Goal: Information Seeking & Learning: Find specific fact

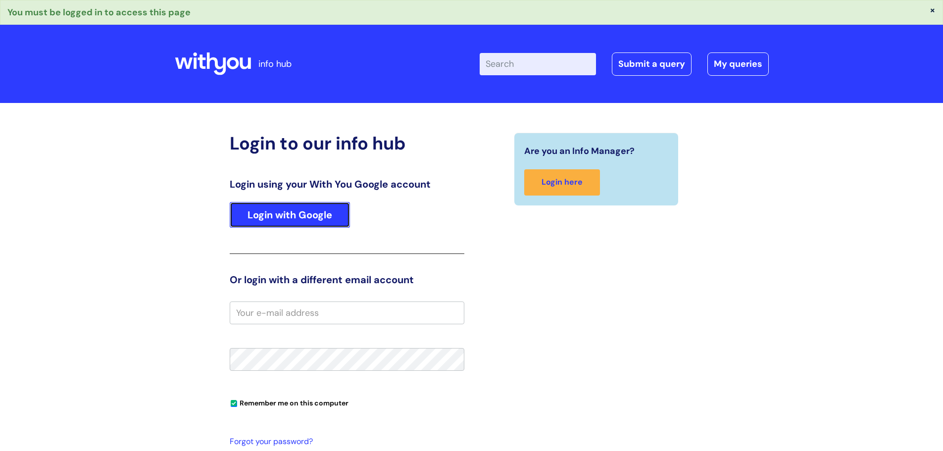
click at [281, 215] on link "Login with Google" at bounding box center [290, 215] width 120 height 26
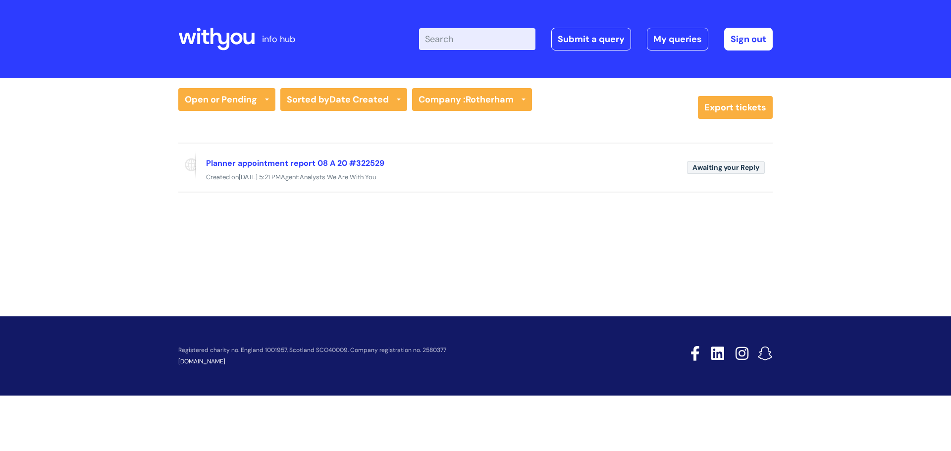
click at [235, 35] on icon at bounding box center [236, 39] width 12 height 12
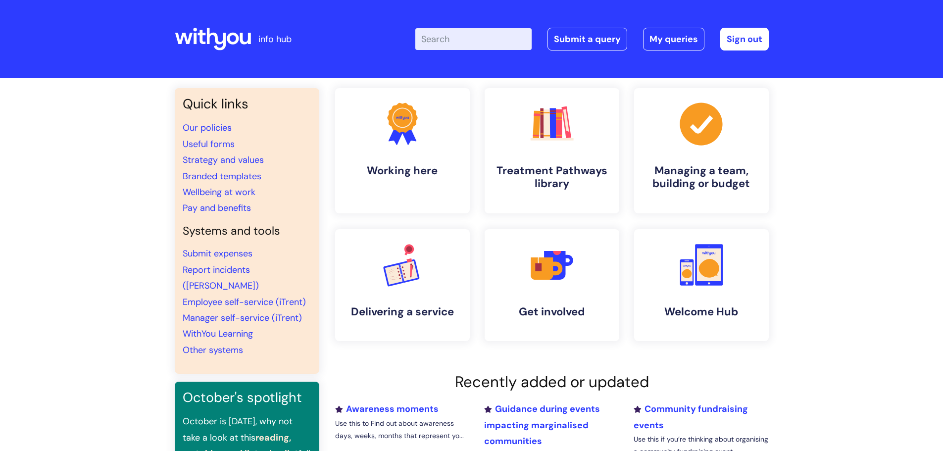
click at [461, 34] on input "Enter your search term here..." at bounding box center [473, 39] width 116 height 22
type input "internal"
click button "Search" at bounding box center [0, 0] width 0 height 0
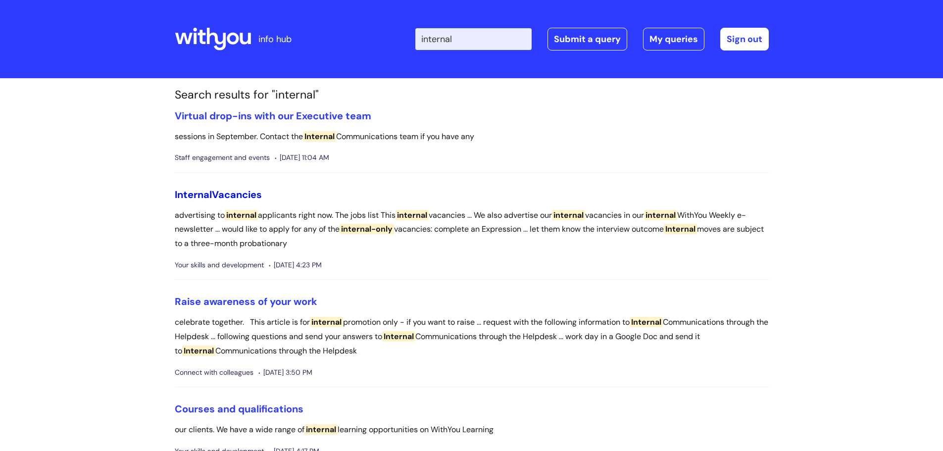
click at [230, 196] on link "Internal Vacancies" at bounding box center [218, 194] width 87 height 13
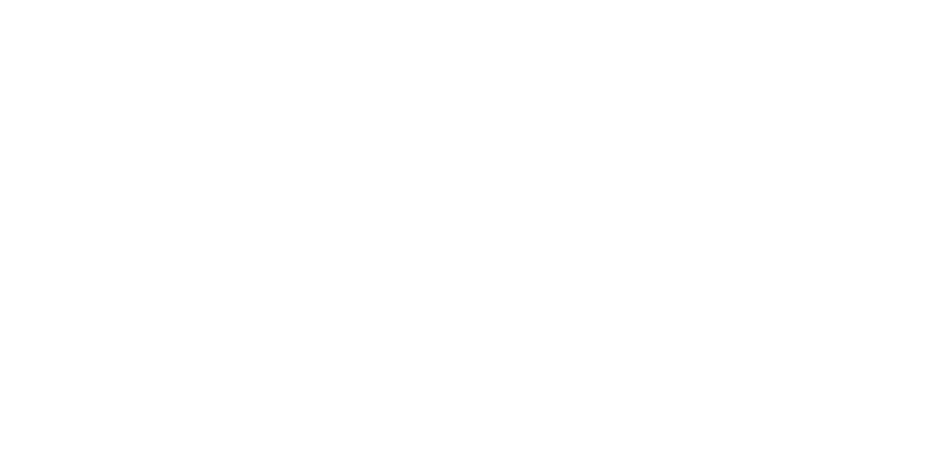
click at [0, 0] on html at bounding box center [0, 0] width 0 height 0
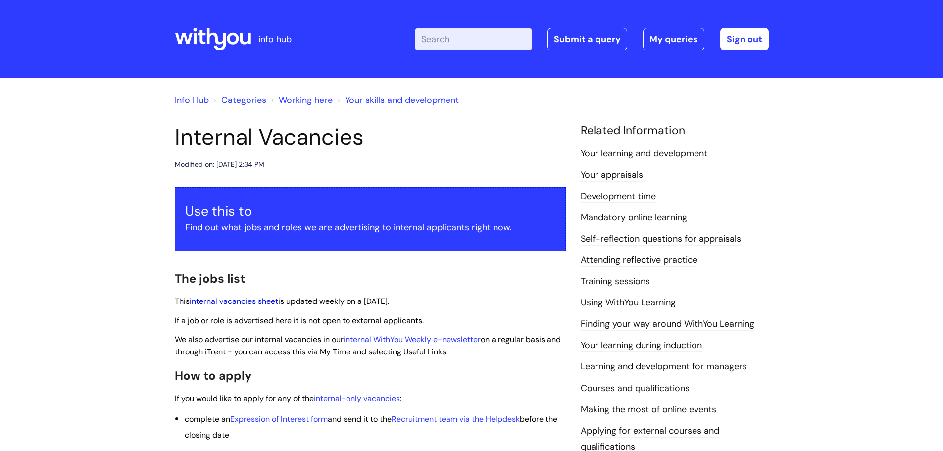
click at [236, 299] on link "internal vacancies sheet" at bounding box center [234, 301] width 89 height 10
